Goal: Task Accomplishment & Management: Manage account settings

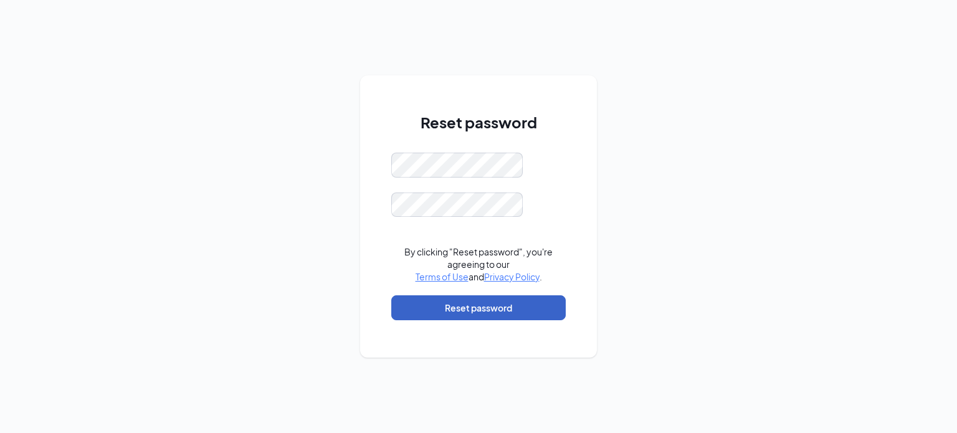
click at [448, 308] on button "Reset password" at bounding box center [478, 307] width 174 height 25
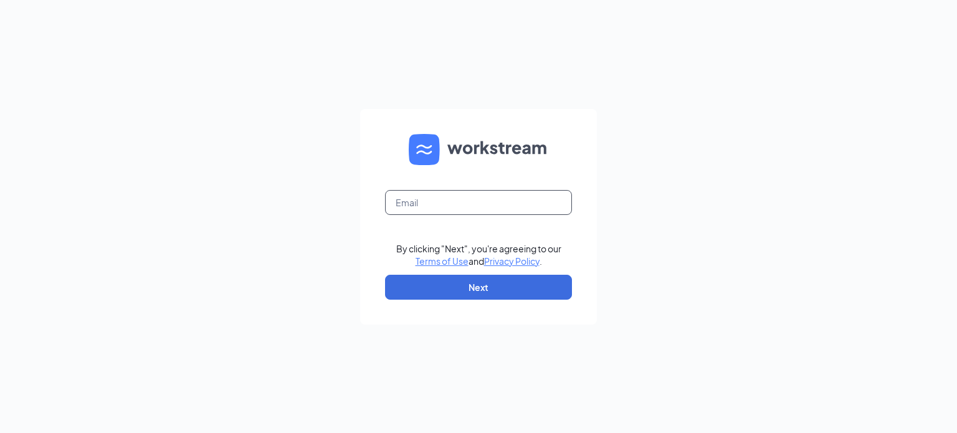
click at [461, 206] on input "text" at bounding box center [478, 202] width 187 height 25
type input "Jefgar@scarletmail.Rutgers.edu"
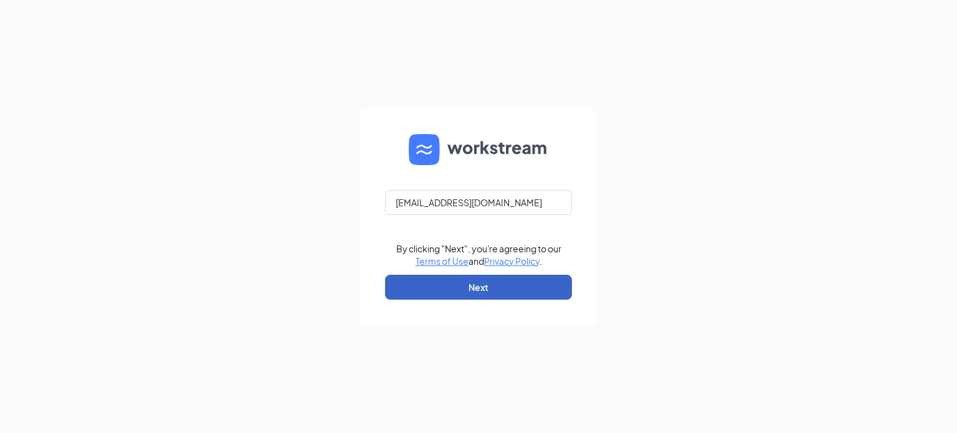
click at [491, 296] on button "Next" at bounding box center [478, 287] width 187 height 25
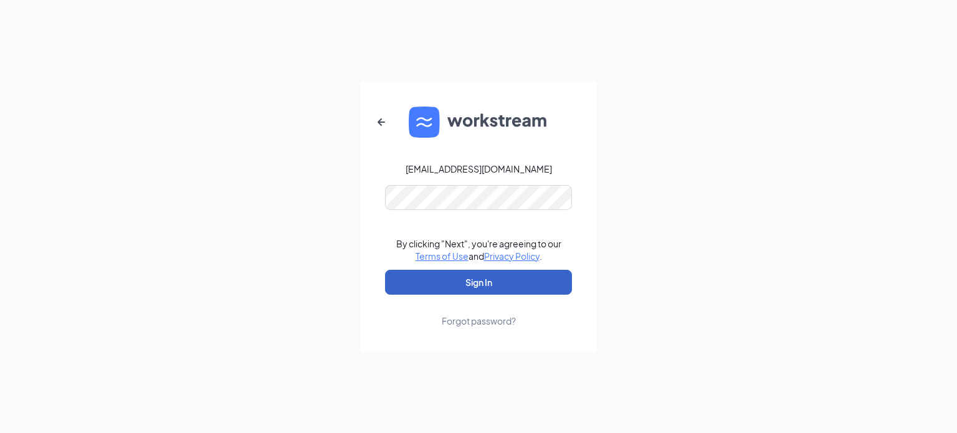
click at [472, 275] on button "Sign In" at bounding box center [478, 282] width 187 height 25
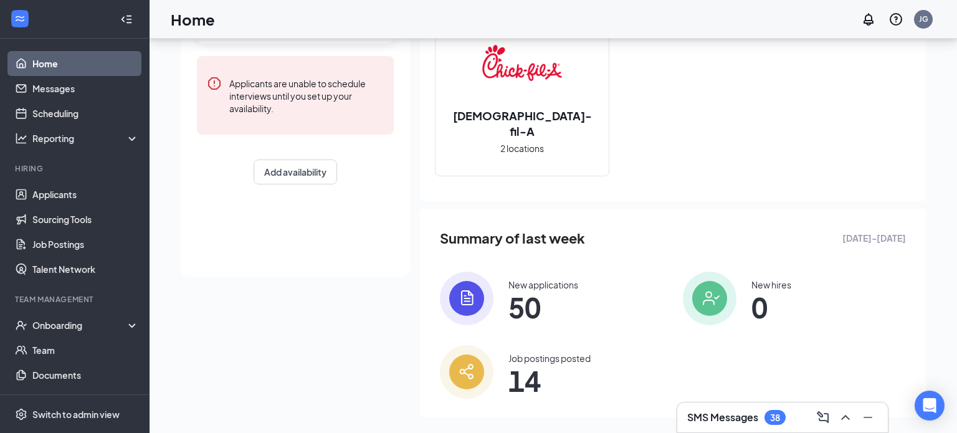
scroll to position [175, 0]
